Goal: Entertainment & Leisure: Browse casually

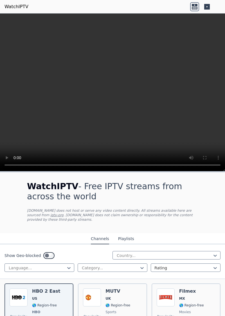
click at [129, 234] on button "Playlists" at bounding box center [126, 238] width 16 height 11
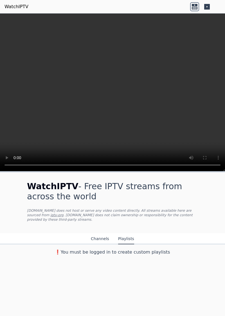
click at [100, 235] on button "Channels" at bounding box center [100, 238] width 18 height 11
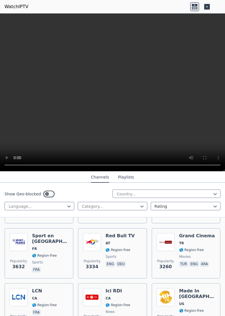
scroll to position [222, 0]
click at [116, 247] on span "🌎 Region-free" at bounding box center [117, 249] width 25 height 4
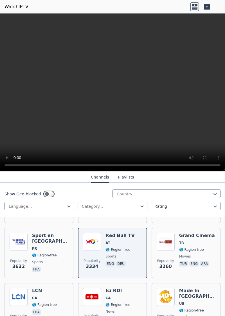
click at [120, 261] on p "deu" at bounding box center [121, 264] width 10 height 6
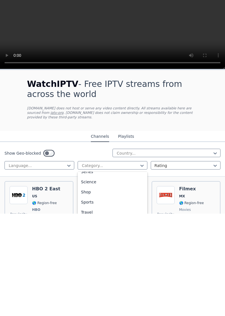
scroll to position [219, 0]
click at [107, 298] on div "Sports" at bounding box center [112, 303] width 70 height 10
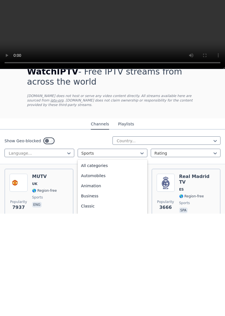
click at [124, 263] on div "All categories" at bounding box center [112, 268] width 70 height 10
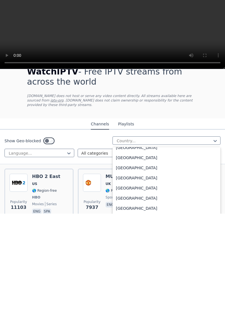
scroll to position [138, 0]
click at [146, 284] on div "[GEOGRAPHIC_DATA]" at bounding box center [166, 289] width 108 height 10
